Goal: Task Accomplishment & Management: Use online tool/utility

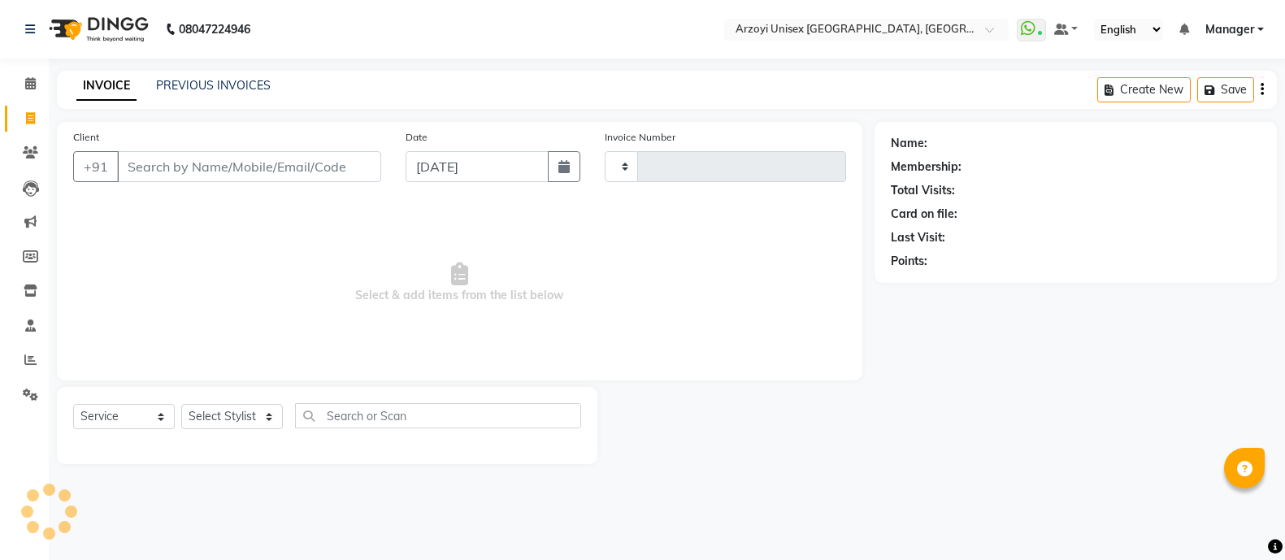
select select "service"
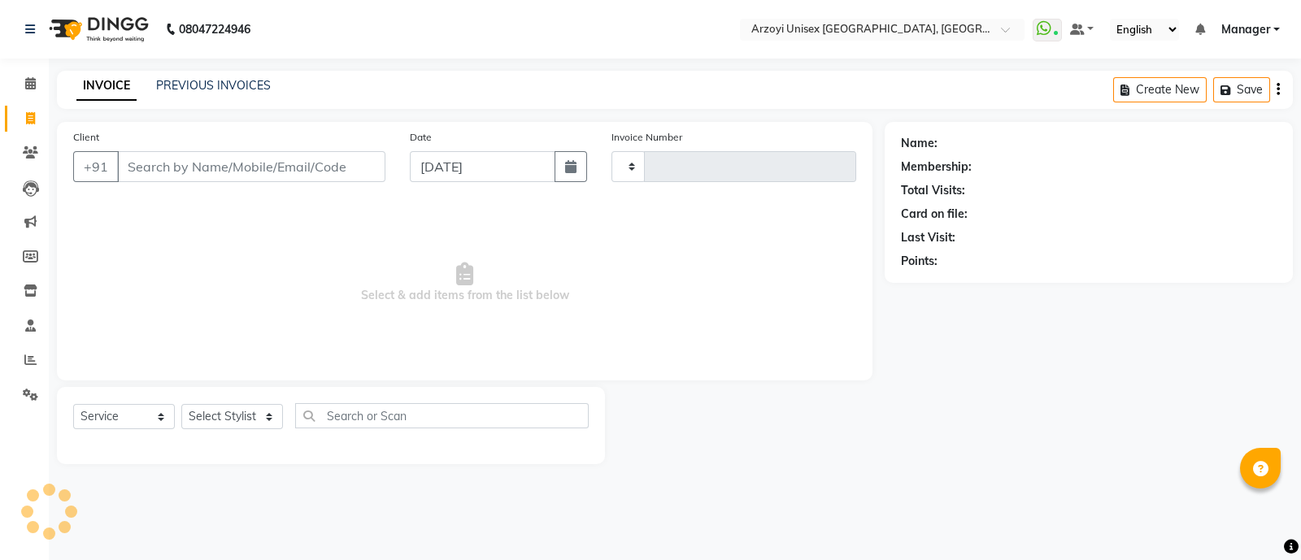
type input "1640"
select select "5286"
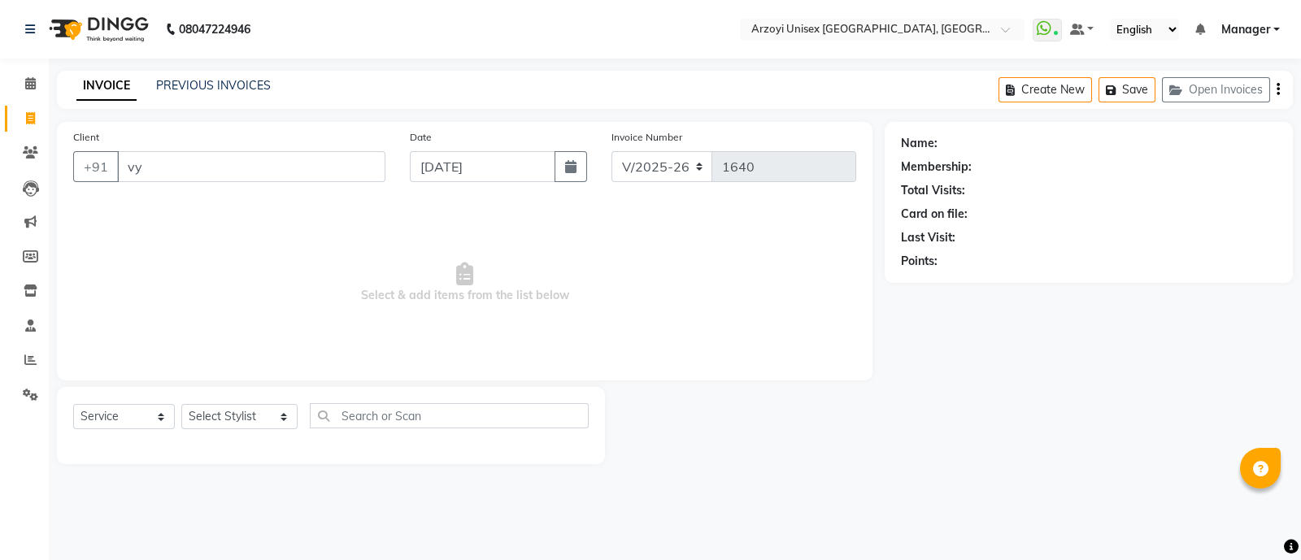
type input "v"
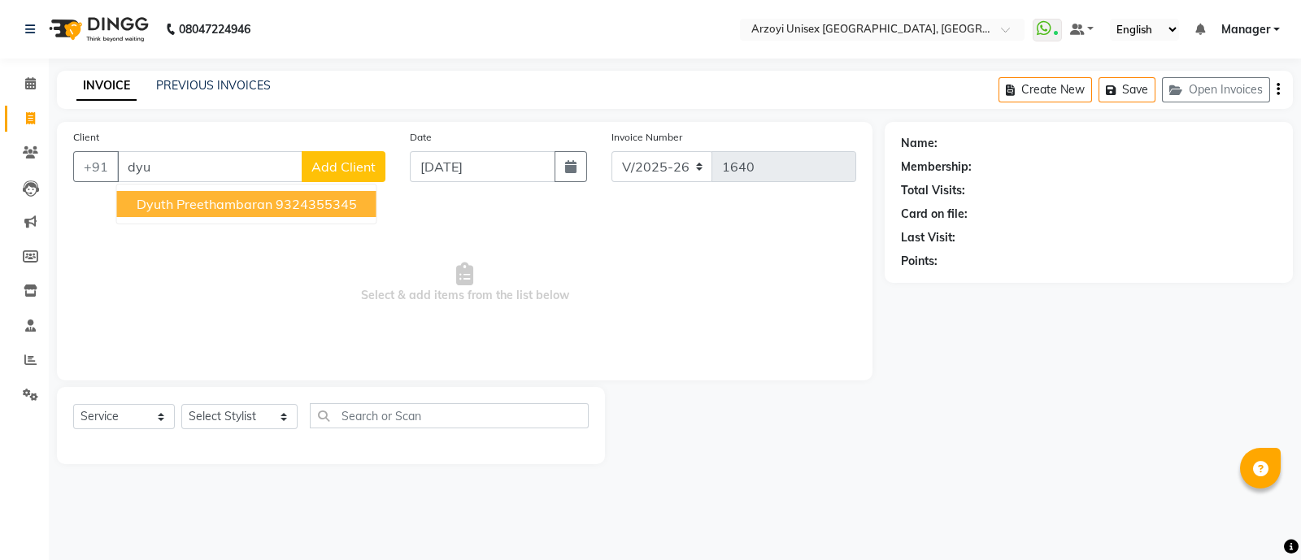
click at [176, 210] on span "Dyuth Preethambaran" at bounding box center [205, 204] width 136 height 16
type input "9324355345"
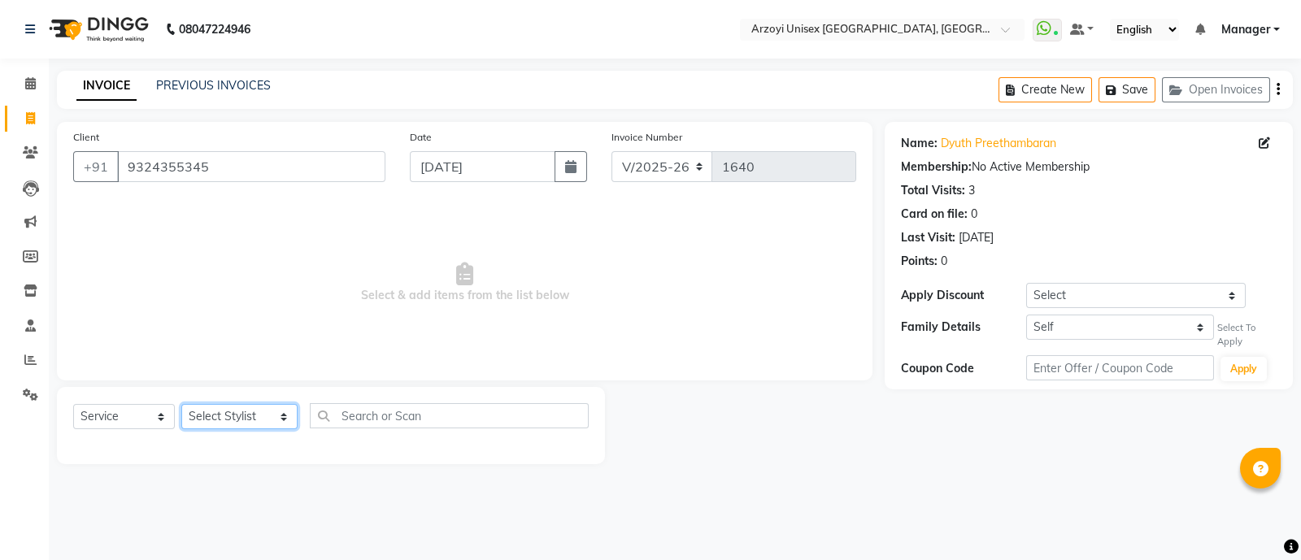
click at [228, 408] on select "Select Stylist [PERSON_NAME] Mohammmed [PERSON_NAME] [PERSON_NAME] [PERSON_NAME…" at bounding box center [239, 416] width 116 height 25
select select "70082"
click at [181, 405] on select "Select Stylist [PERSON_NAME] Mohammmed [PERSON_NAME] [PERSON_NAME] [PERSON_NAME…" at bounding box center [239, 416] width 116 height 25
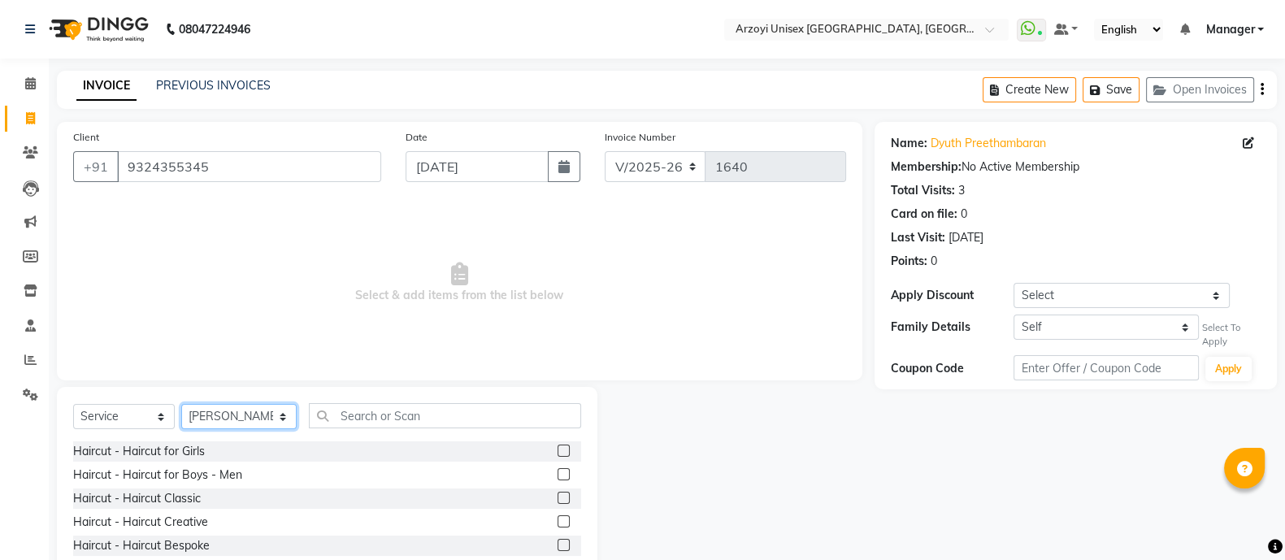
scroll to position [91, 0]
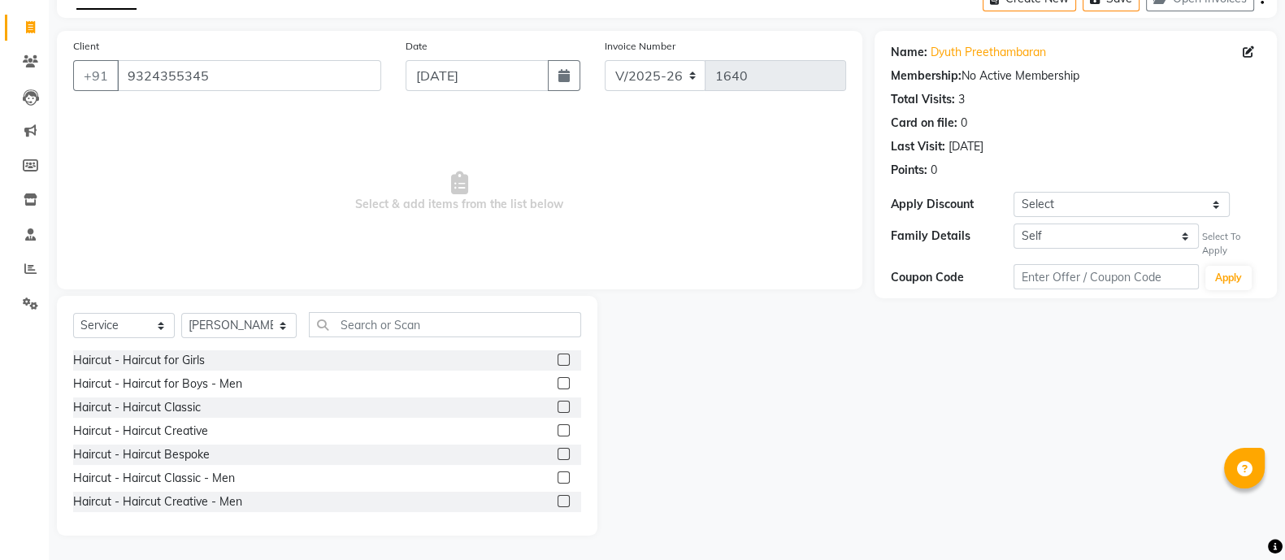
click at [558, 472] on label at bounding box center [564, 478] width 12 height 12
click at [558, 473] on input "checkbox" at bounding box center [563, 478] width 11 height 11
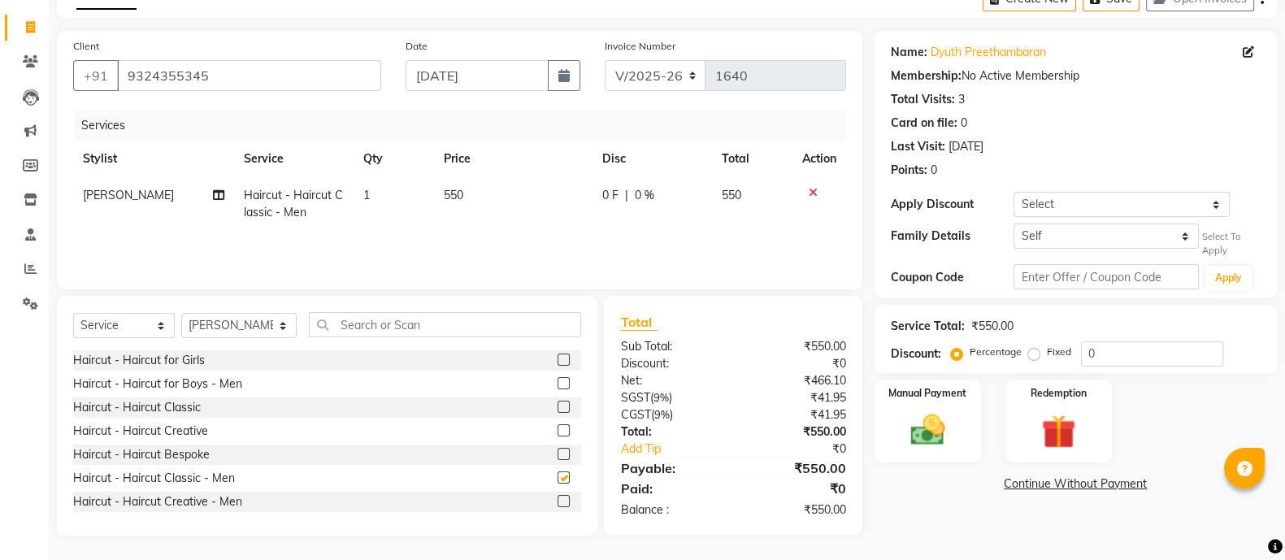
checkbox input "false"
click at [1092, 233] on select "Self [PERSON_NAME]" at bounding box center [1106, 236] width 185 height 25
select select "6076920"
click at [1014, 224] on select "Self [PERSON_NAME]" at bounding box center [1106, 236] width 185 height 25
select select "7: Object"
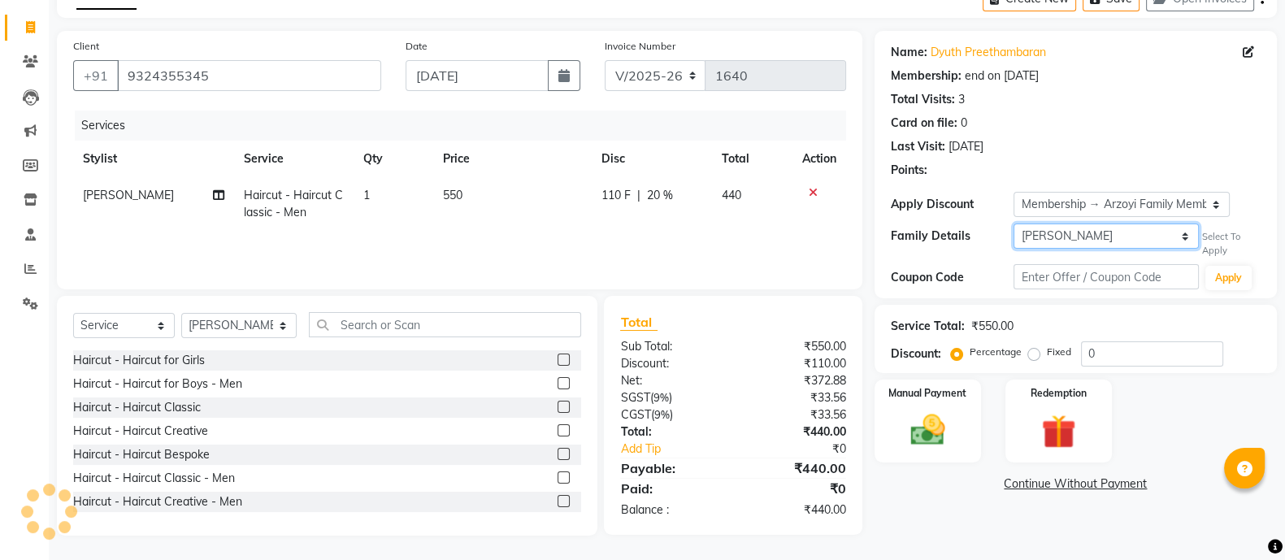
type input "20"
click at [935, 456] on div "Manual Payment" at bounding box center [927, 421] width 111 height 86
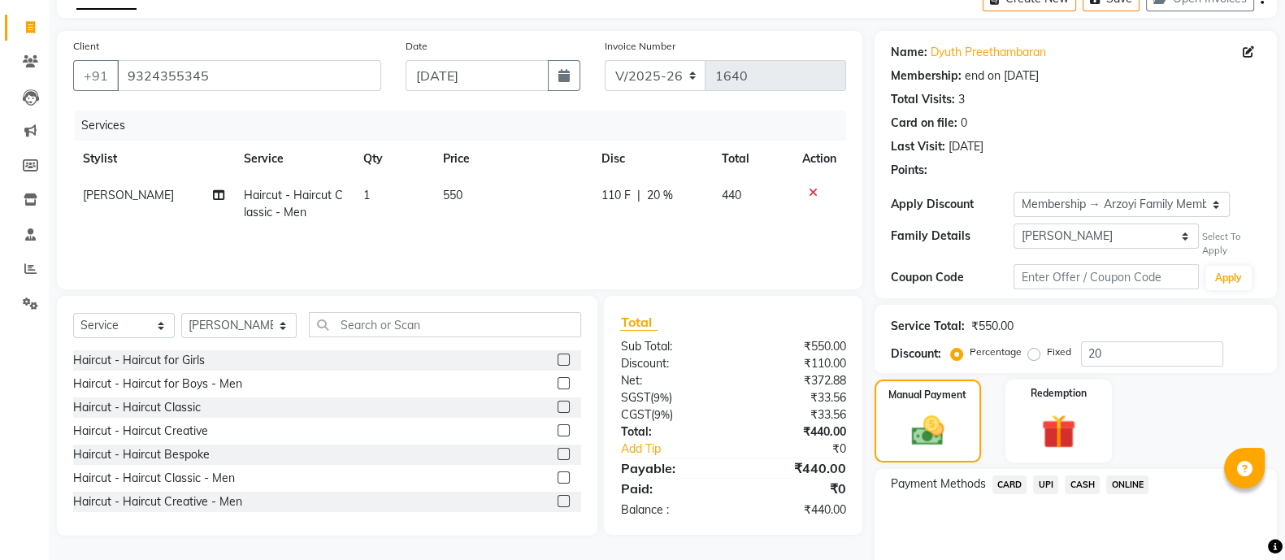
click at [1015, 484] on span "CARD" at bounding box center [1010, 485] width 35 height 19
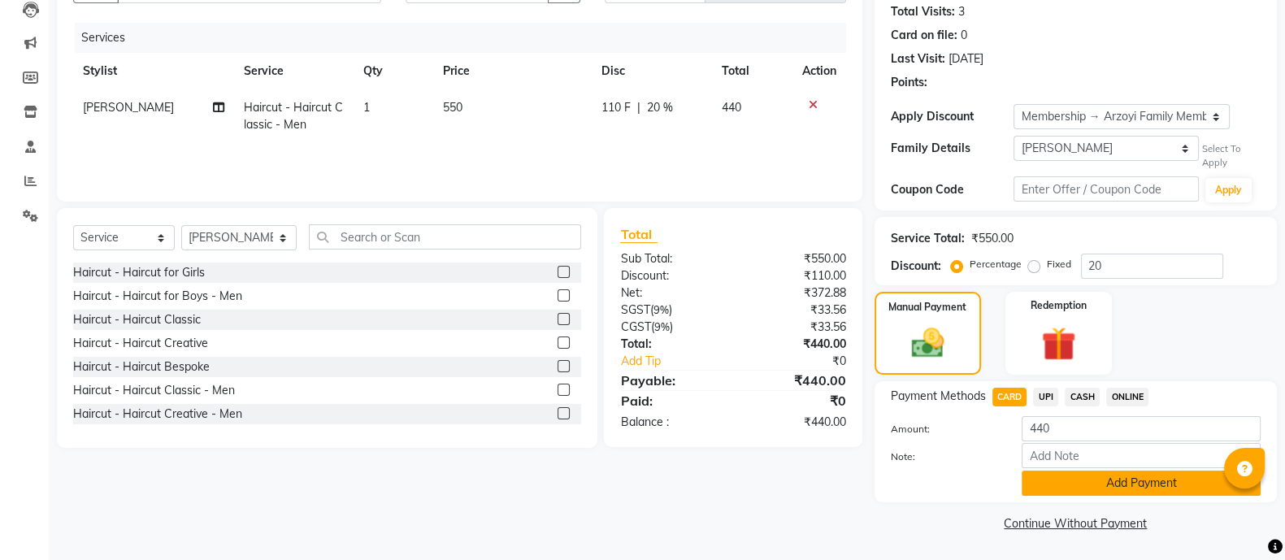
click at [1090, 487] on button "Add Payment" at bounding box center [1141, 483] width 239 height 25
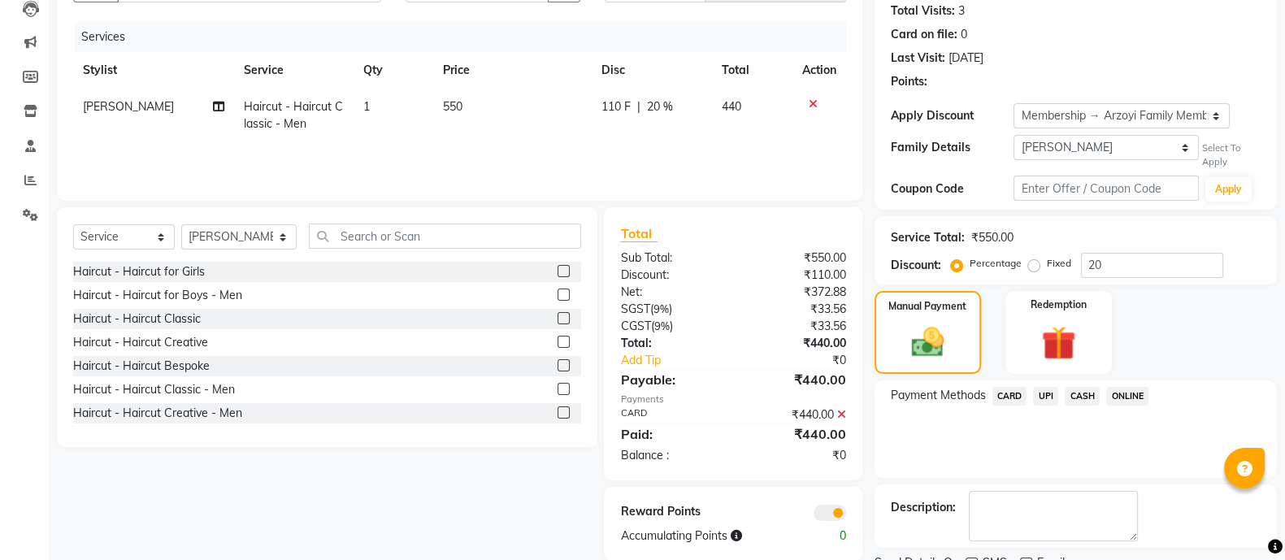
scroll to position [246, 0]
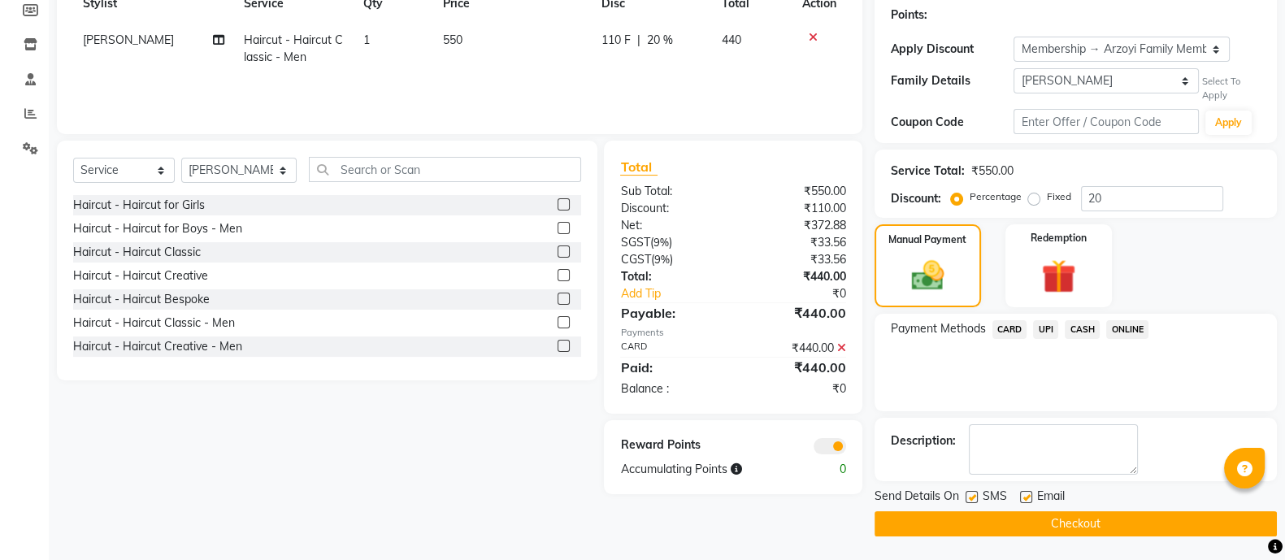
click at [1027, 528] on button "Checkout" at bounding box center [1076, 523] width 402 height 25
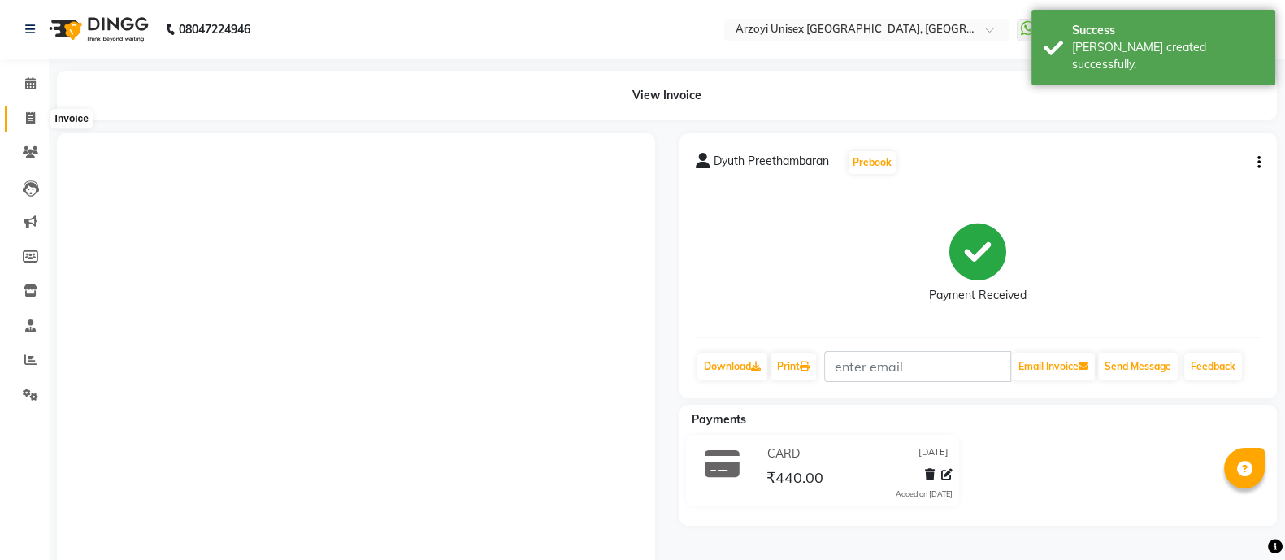
click at [28, 120] on icon at bounding box center [30, 118] width 9 height 12
select select "5286"
select select "service"
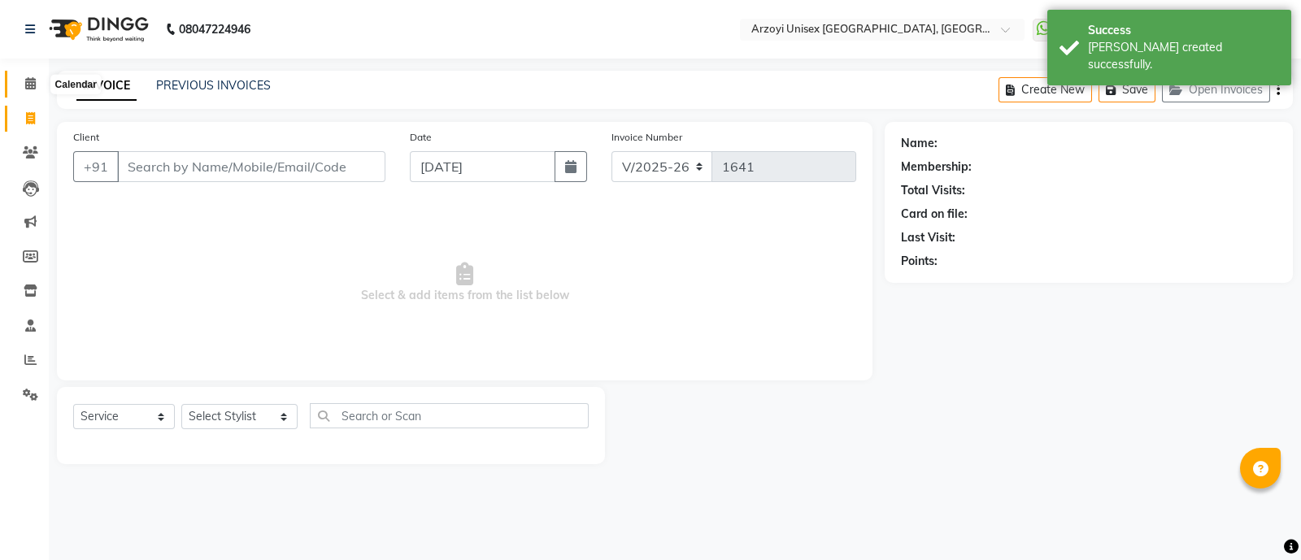
click at [28, 84] on icon at bounding box center [30, 83] width 11 height 12
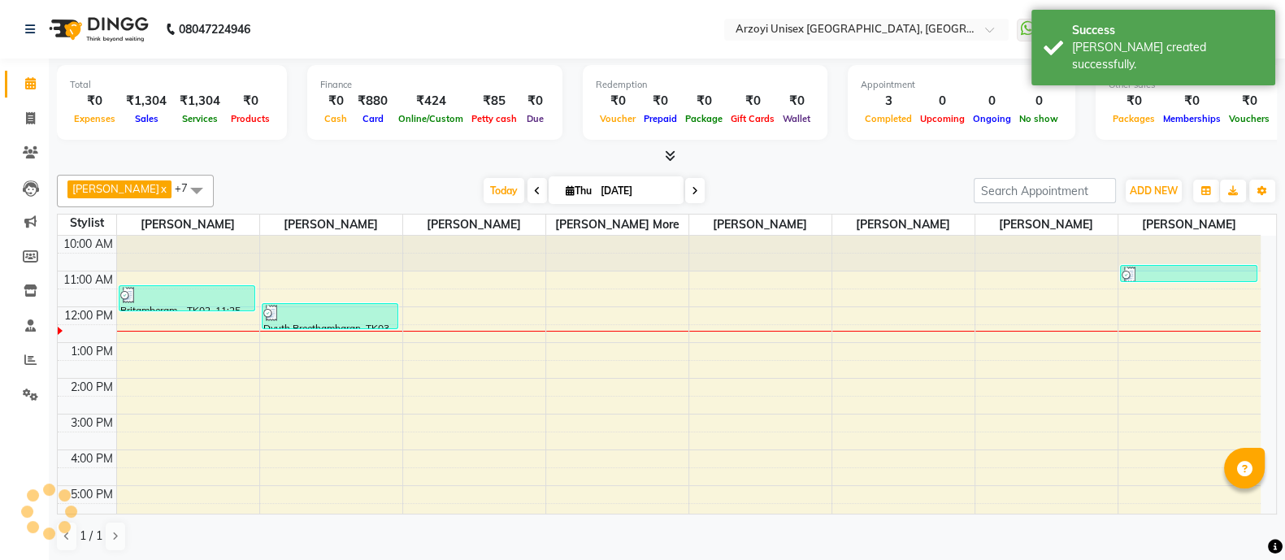
scroll to position [72, 0]
